Goal: Find specific page/section: Find specific page/section

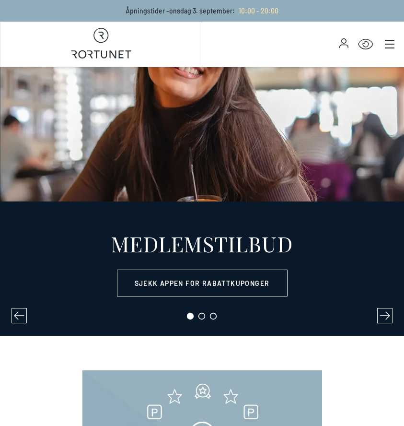
select select "NO"
click at [385, 42] on icon "Main menu" at bounding box center [390, 44] width 10 height 10
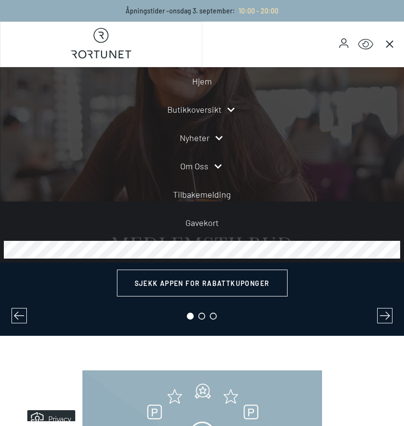
click at [192, 110] on link "Butikkoversikt" at bounding box center [194, 109] width 54 height 13
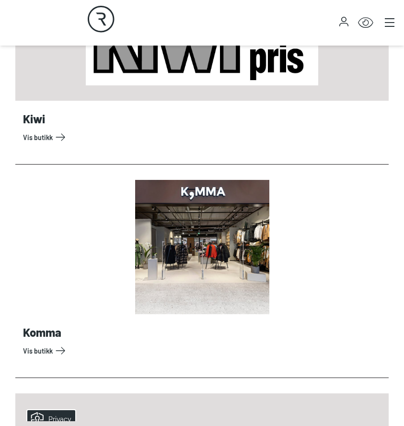
scroll to position [4361, 0]
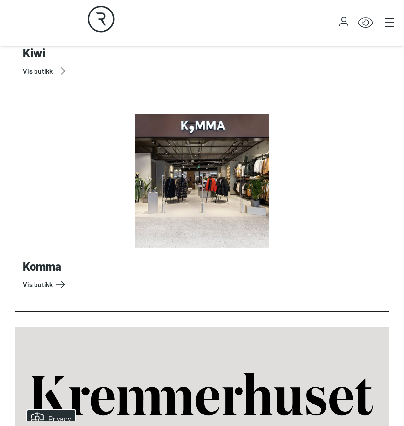
click at [60, 283] on link "Vis butikk" at bounding box center [204, 284] width 362 height 15
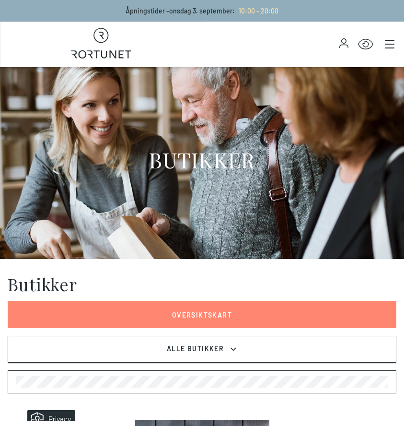
select select "NO"
